Goal: Book appointment/travel/reservation

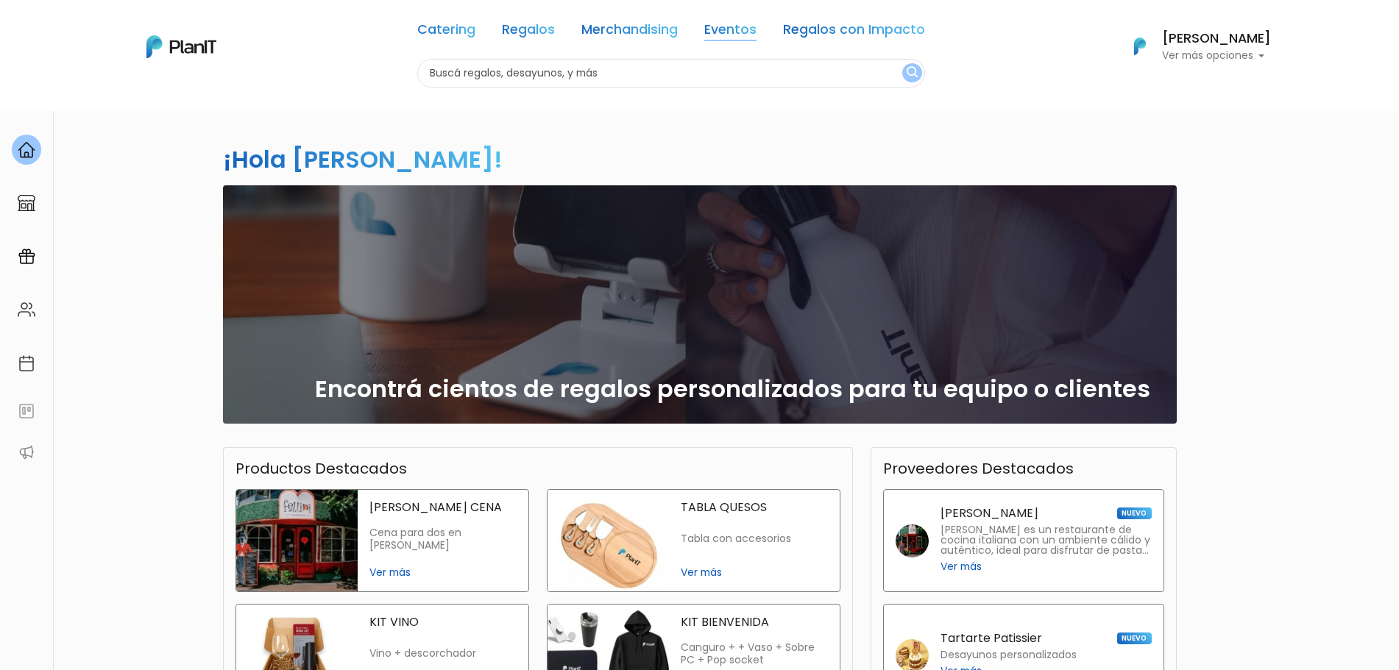
click at [748, 24] on link "Eventos" at bounding box center [730, 33] width 52 height 18
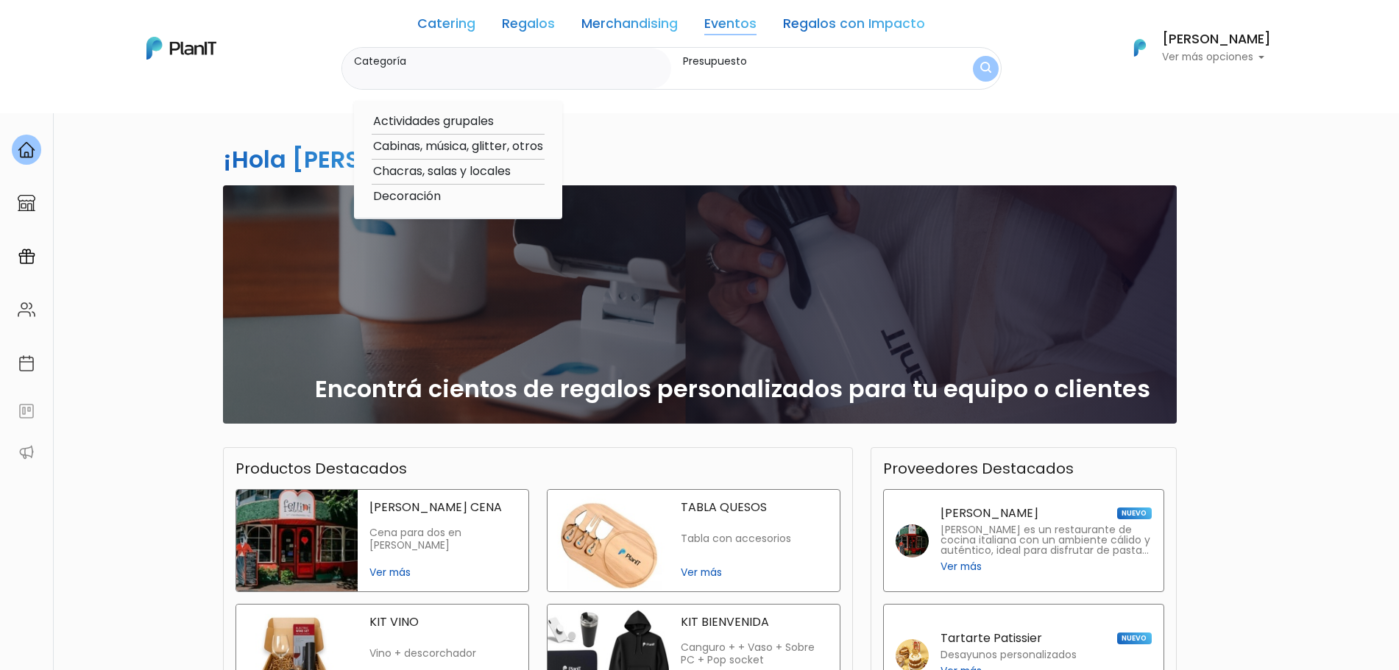
drag, startPoint x: 433, startPoint y: 194, endPoint x: 441, endPoint y: 174, distance: 21.2
click at [441, 174] on div "Actividades grupales Cabinas, música, glitter, otros Chacras, salas y locales D…" at bounding box center [458, 160] width 208 height 118
click at [441, 174] on option "Chacras, salas y locales" at bounding box center [458, 172] width 173 height 18
type input "Chacras, salas y locales"
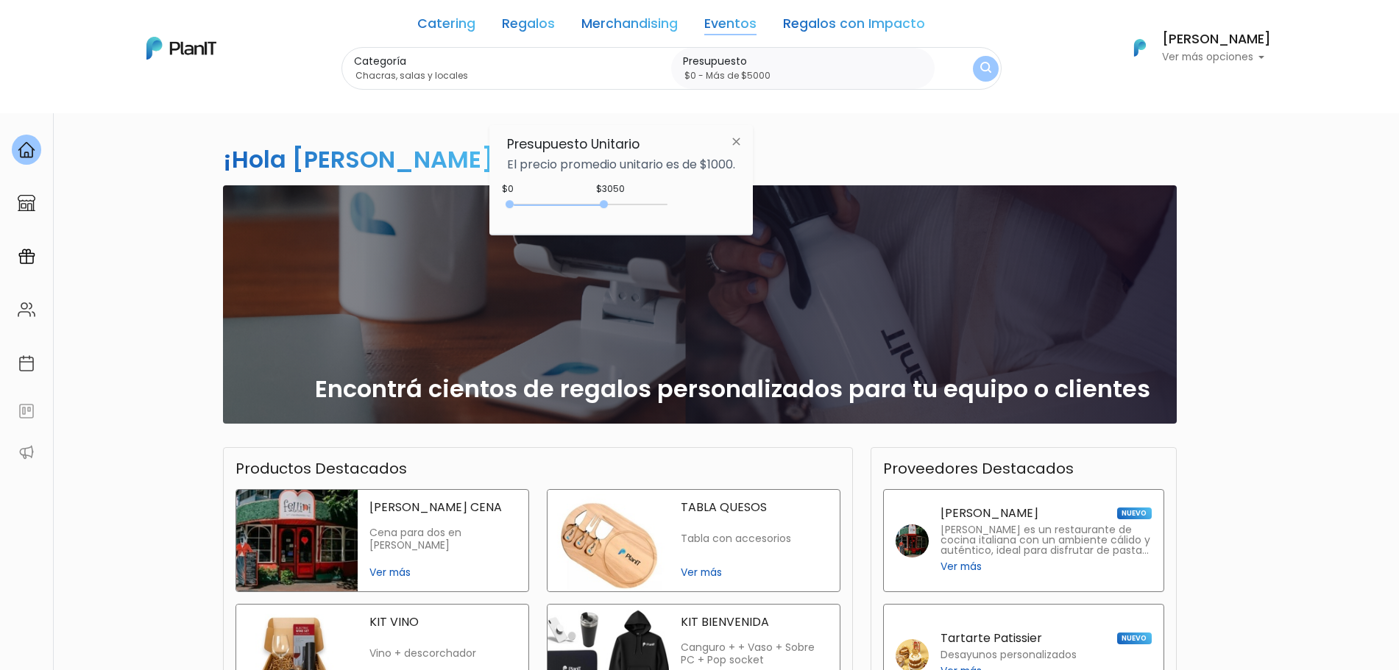
type input "$0 - Más de $5000"
drag, startPoint x: 542, startPoint y: 200, endPoint x: 828, endPoint y: 188, distance: 286.5
click at [819, 199] on body "Catering Regalos Merchandising Eventos Regalos con Impacto Catering Regalos Mer…" at bounding box center [699, 335] width 1399 height 670
click at [990, 74] on img "submit" at bounding box center [985, 69] width 11 height 14
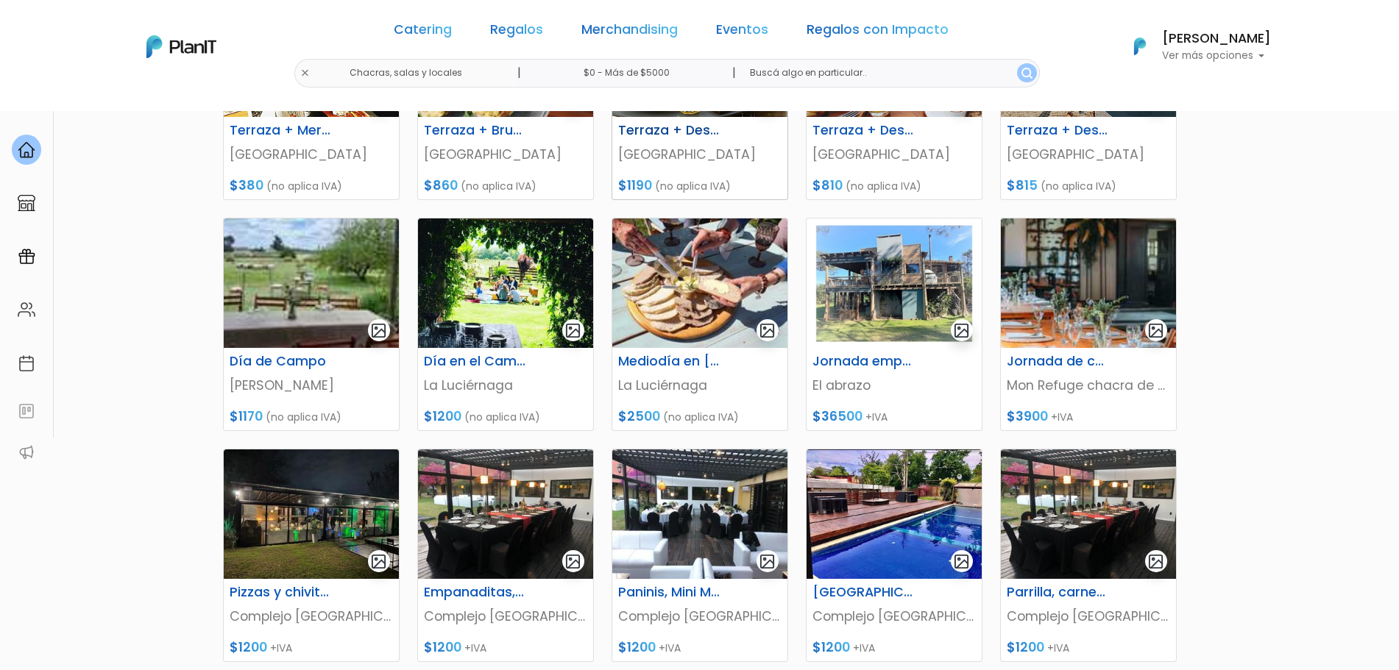
scroll to position [617, 0]
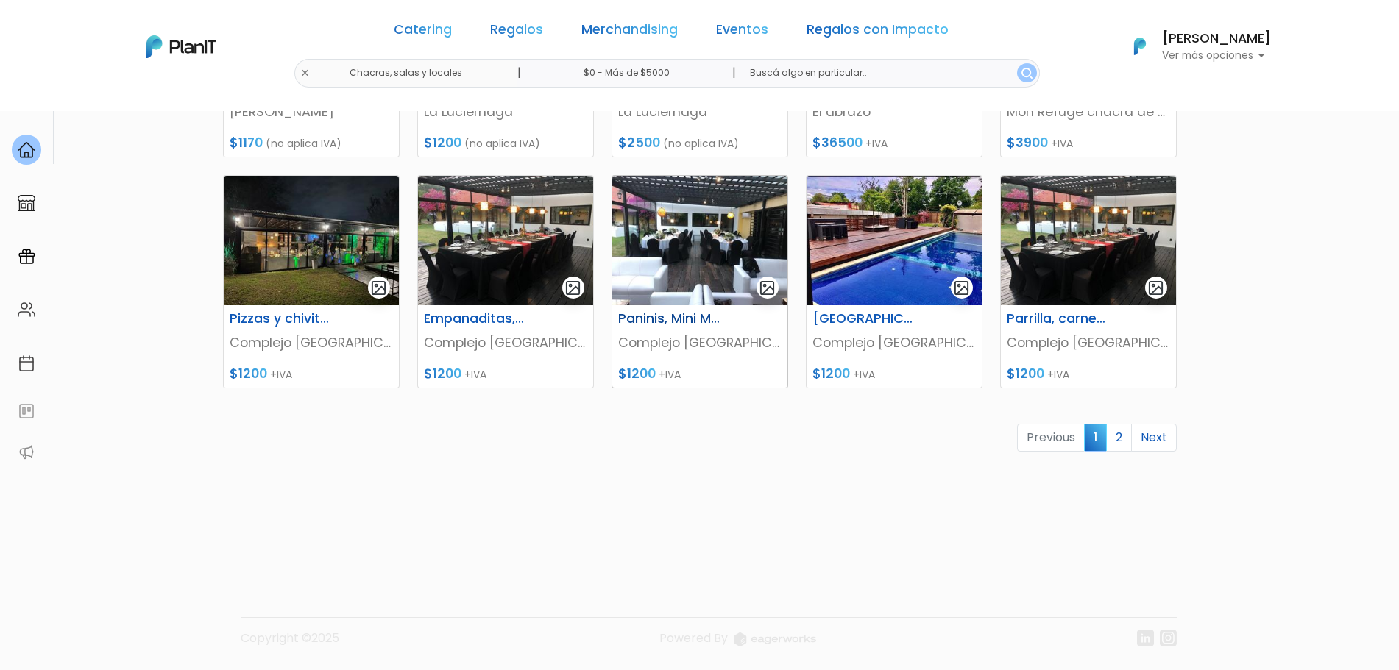
click at [656, 268] on img at bounding box center [699, 241] width 175 height 130
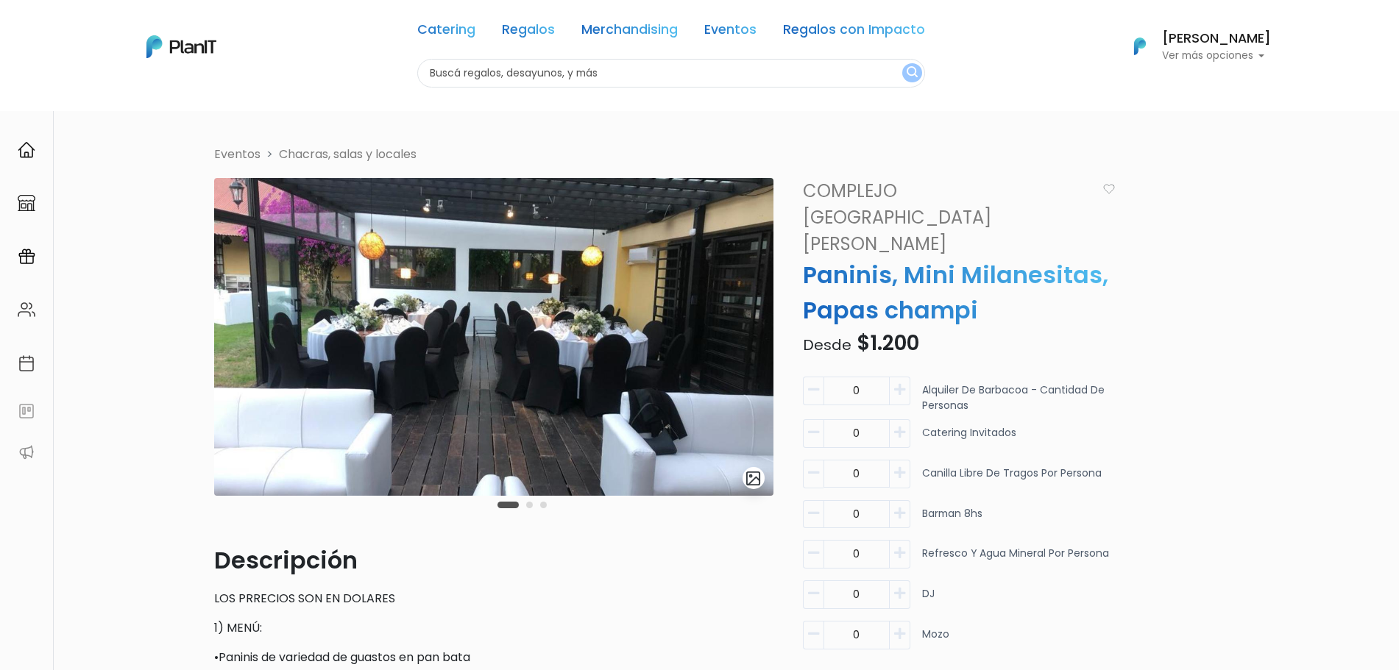
click at [534, 507] on div "Carousel Pagination" at bounding box center [522, 505] width 57 height 18
click at [528, 505] on button "Carousel Page 2" at bounding box center [529, 505] width 7 height 7
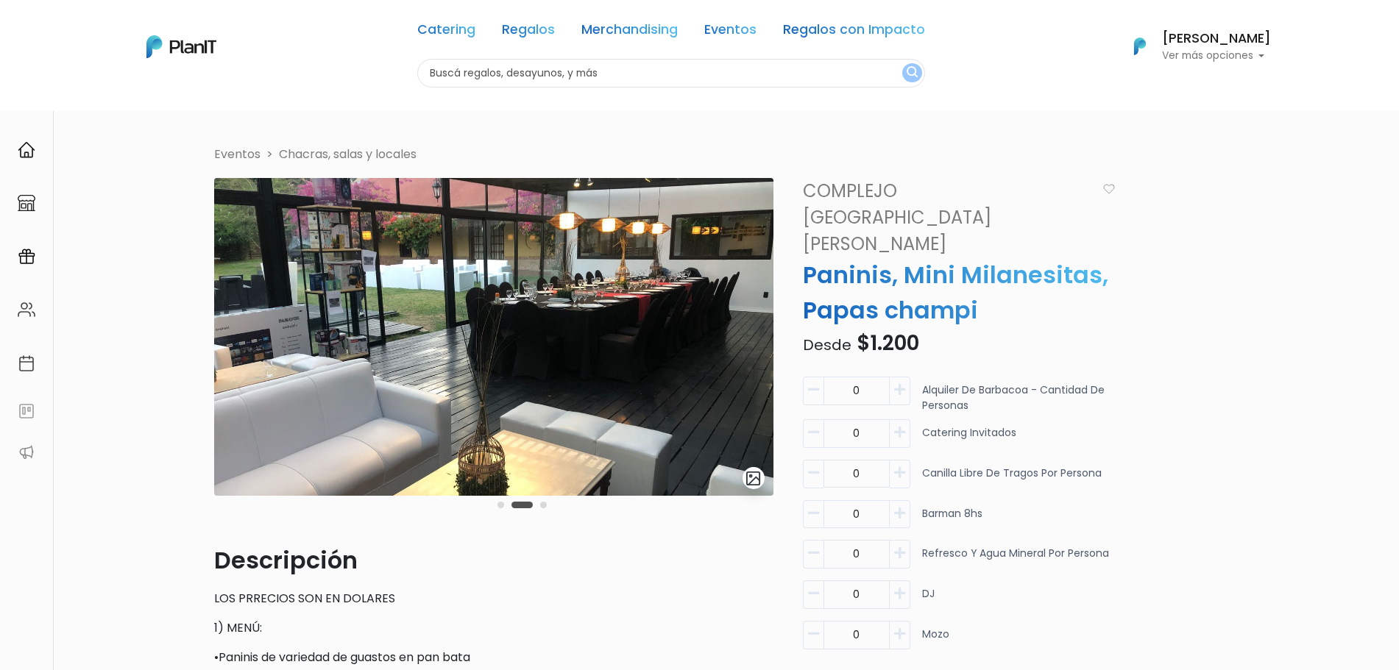
click at [547, 503] on div "Carousel Pagination" at bounding box center [522, 505] width 57 height 18
click at [543, 508] on button "Carousel Page 3" at bounding box center [543, 505] width 7 height 7
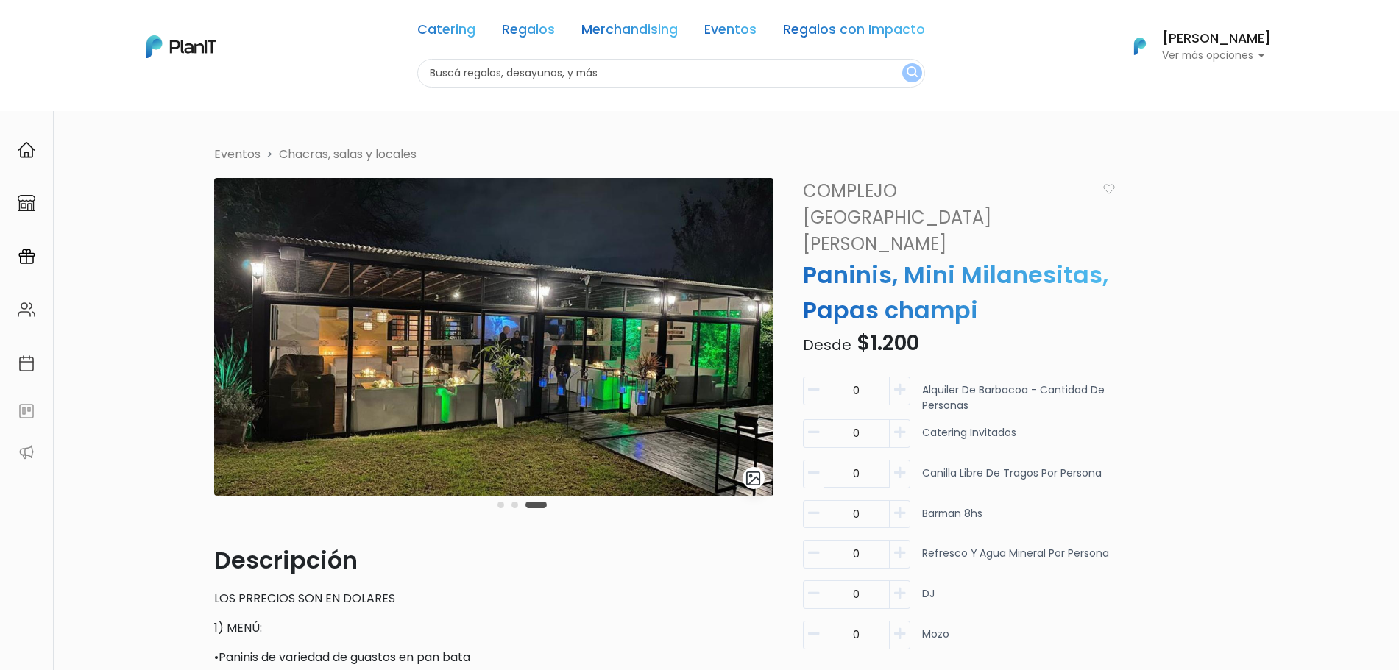
click at [510, 505] on div "Carousel Pagination" at bounding box center [522, 505] width 57 height 18
click at [515, 507] on button "Carousel Page 2" at bounding box center [514, 505] width 7 height 7
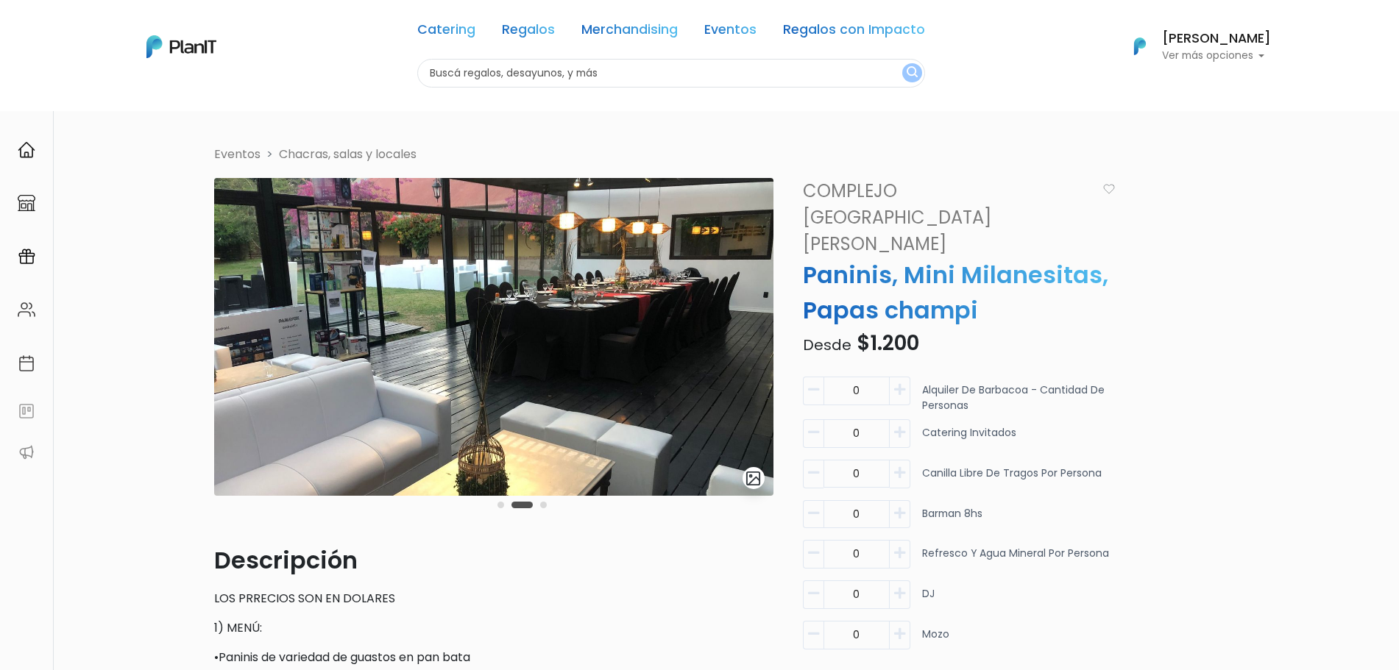
click at [501, 506] on button "Carousel Page 1" at bounding box center [501, 505] width 7 height 7
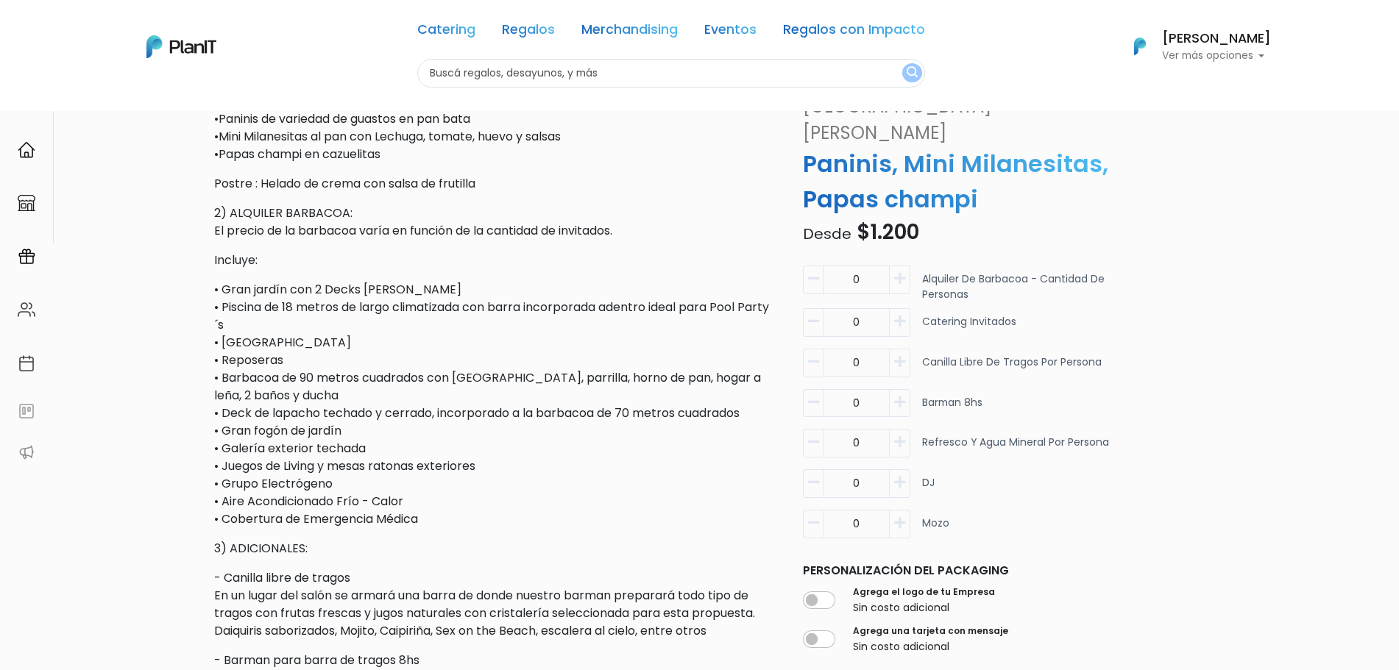
scroll to position [552, 0]
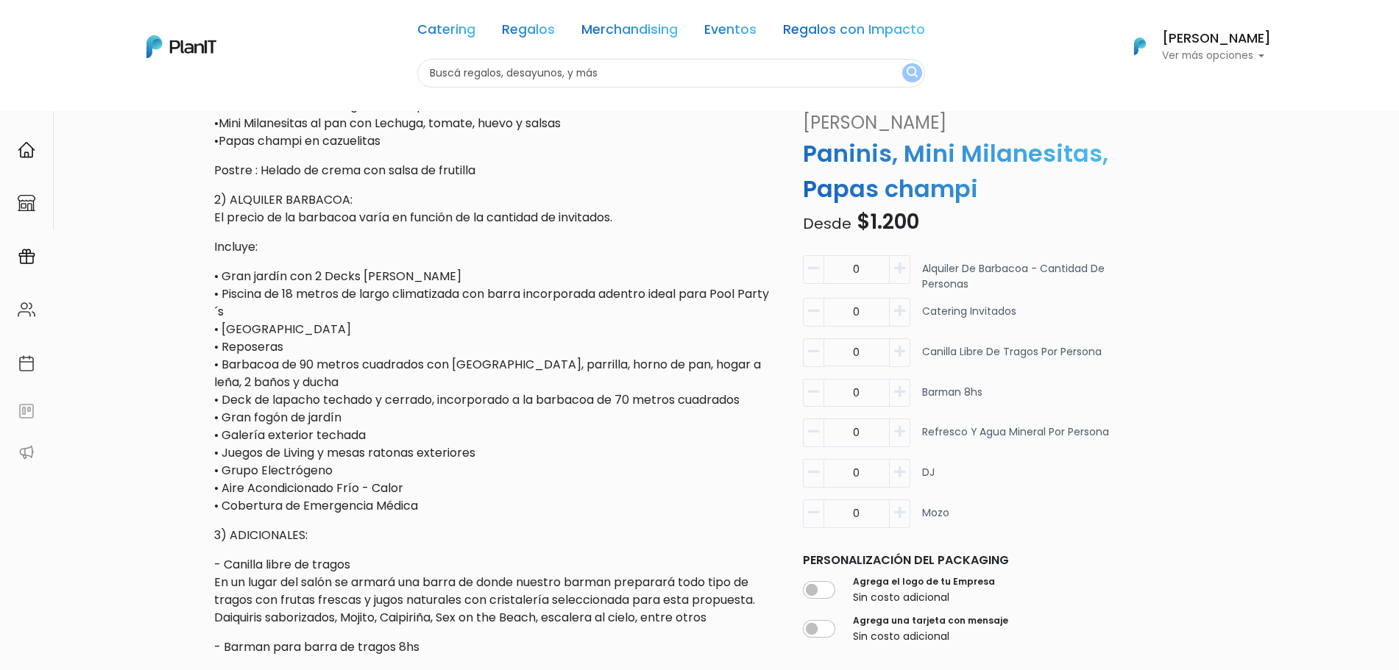
click at [222, 273] on p "• Gran jardín con 2 Decks de madera • Piscina de 18 metros de largo climatizada…" at bounding box center [493, 391] width 559 height 247
